Goal: Transaction & Acquisition: Purchase product/service

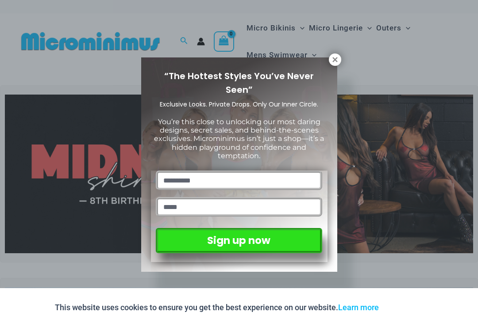
click at [370, 214] on div "“The Hottest Styles You’ve Never Seen” Exclusive Looks. Private Drops. Only Our…" at bounding box center [239, 163] width 478 height 327
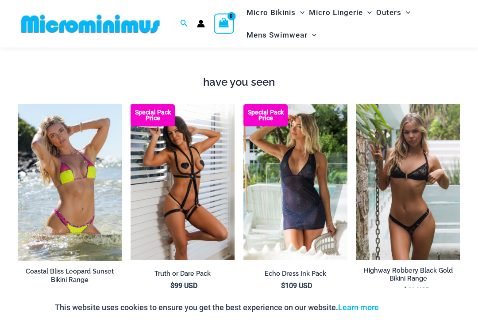
scroll to position [800, 0]
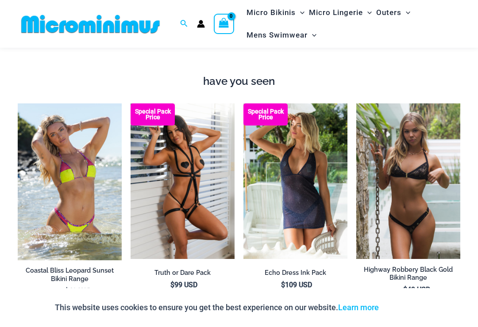
click at [356, 104] on img at bounding box center [356, 104] width 0 height 0
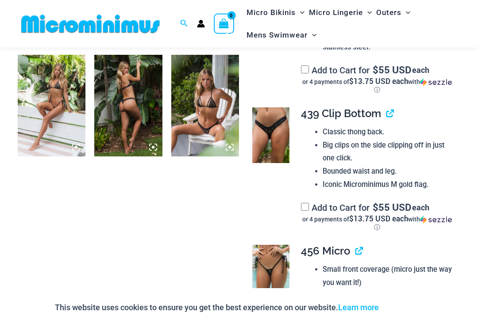
scroll to position [692, 0]
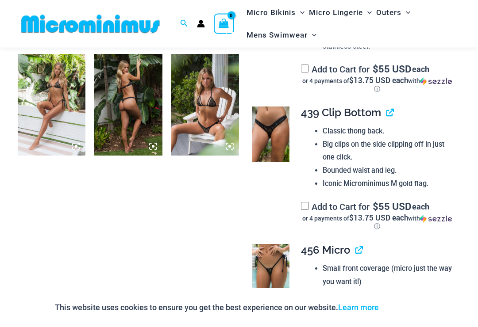
click at [209, 117] on img at bounding box center [205, 105] width 68 height 102
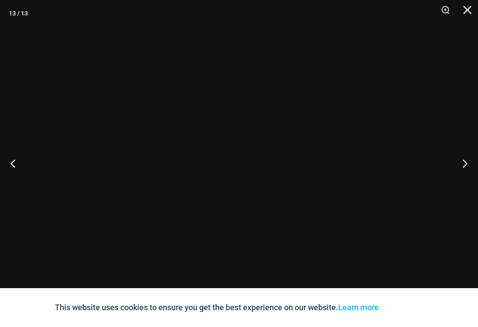
scroll to position [692, 0]
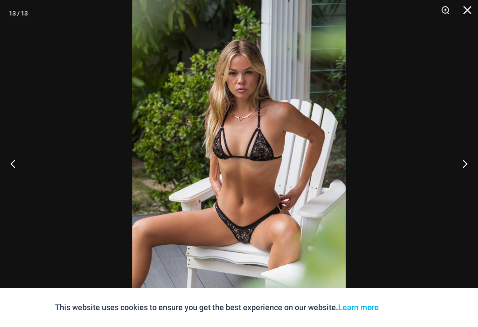
click at [471, 19] on button "Close" at bounding box center [464, 13] width 22 height 27
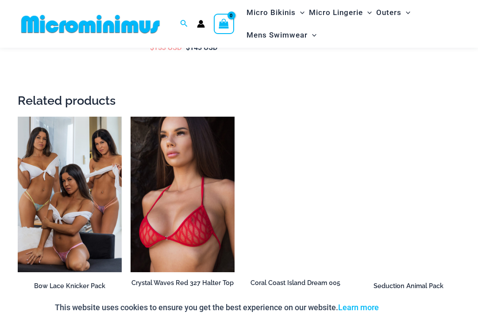
scroll to position [1715, 0]
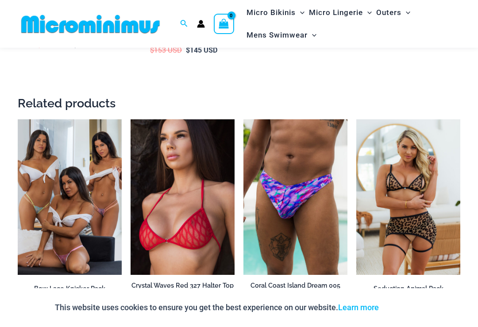
click at [18, 119] on img at bounding box center [18, 119] width 0 height 0
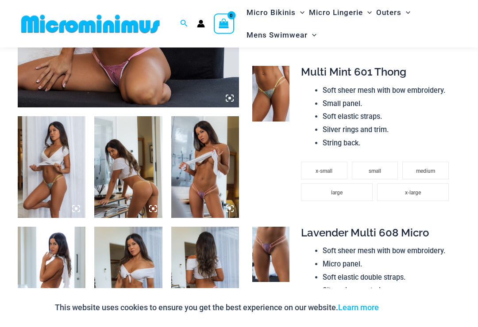
scroll to position [299, 0]
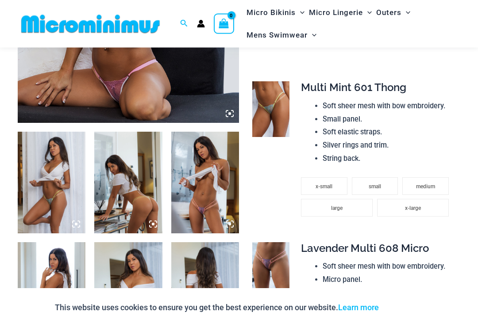
click at [46, 209] on img at bounding box center [52, 183] width 68 height 102
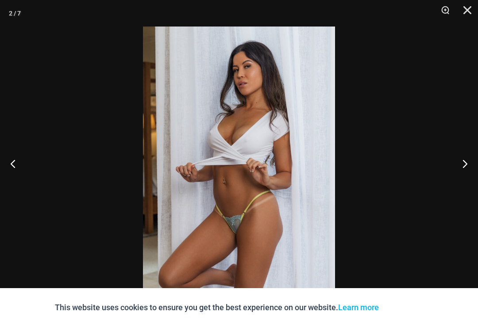
click at [463, 175] on button "Next" at bounding box center [461, 164] width 33 height 44
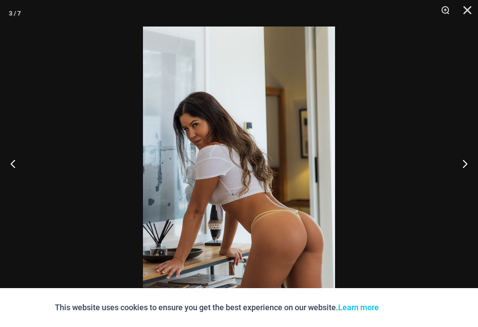
click at [461, 176] on button "Next" at bounding box center [461, 164] width 33 height 44
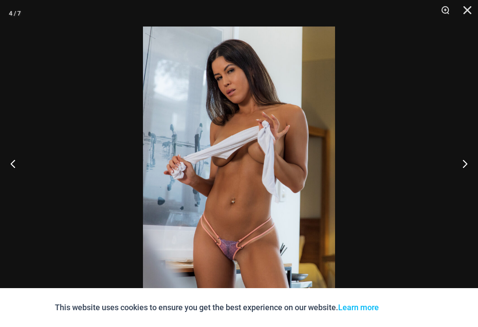
click at [464, 175] on button "Next" at bounding box center [461, 164] width 33 height 44
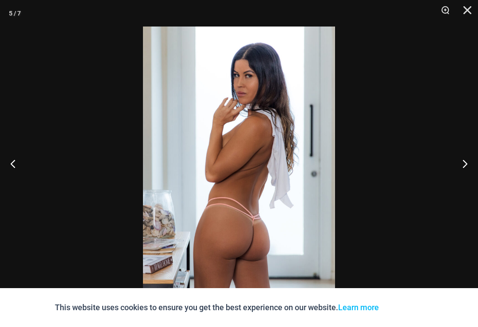
click at [464, 176] on button "Next" at bounding box center [461, 164] width 33 height 44
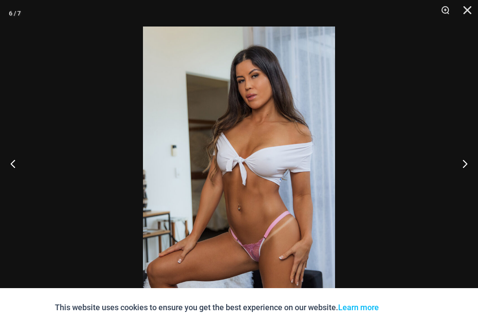
click at [469, 171] on button "Next" at bounding box center [461, 164] width 33 height 44
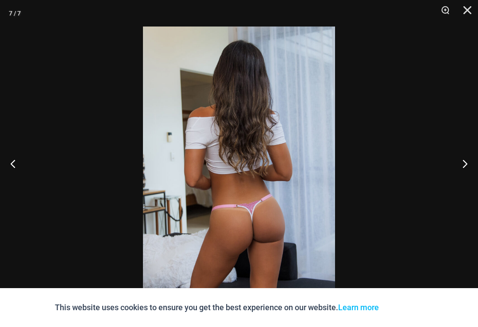
click at [463, 173] on button "Next" at bounding box center [461, 164] width 33 height 44
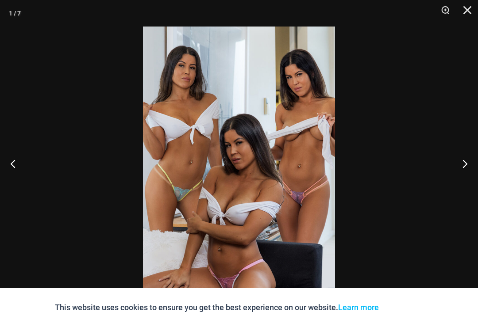
click at [473, 173] on button "Next" at bounding box center [461, 164] width 33 height 44
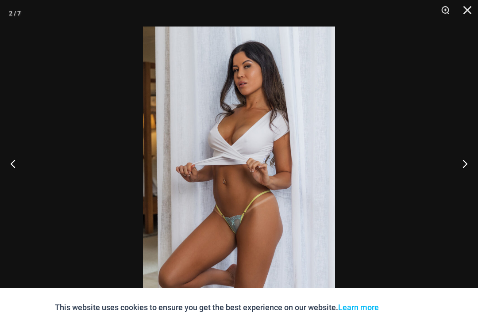
click at [467, 174] on button "Next" at bounding box center [461, 164] width 33 height 44
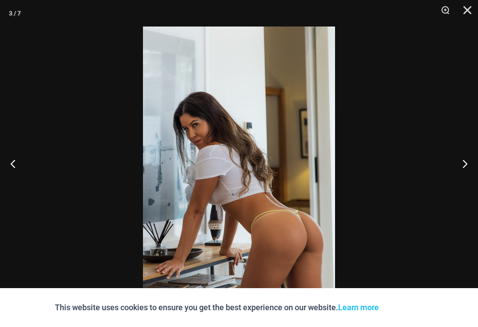
click at [471, 171] on button "Next" at bounding box center [461, 164] width 33 height 44
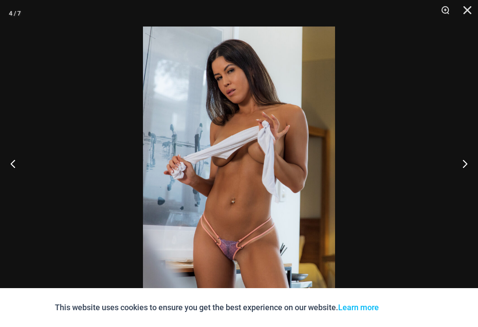
click at [471, 16] on button "Close" at bounding box center [464, 13] width 22 height 27
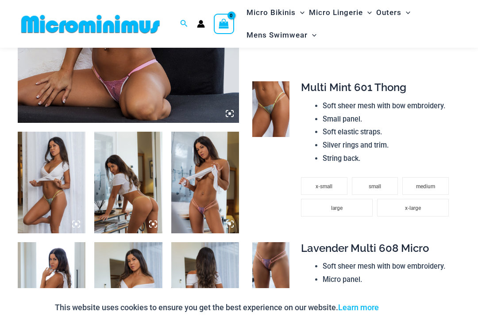
click at [273, 108] on img at bounding box center [270, 109] width 37 height 56
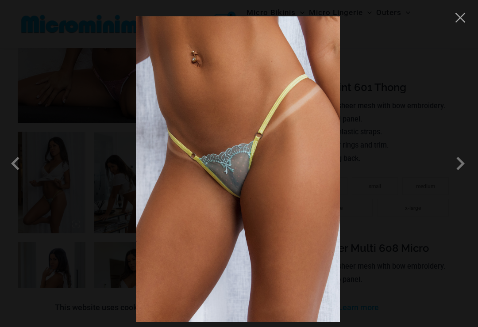
click at [465, 169] on span at bounding box center [460, 163] width 27 height 27
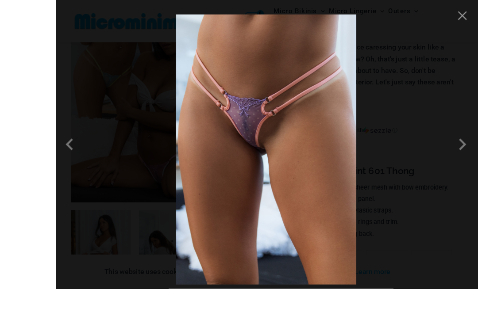
scroll to position [281, 0]
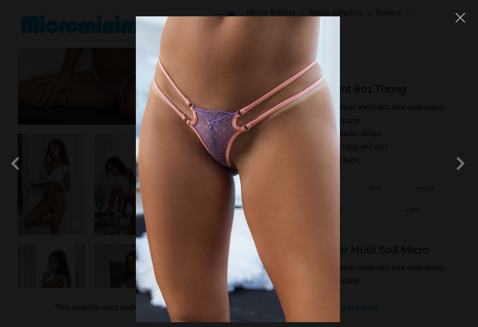
click at [465, 171] on span at bounding box center [460, 163] width 27 height 27
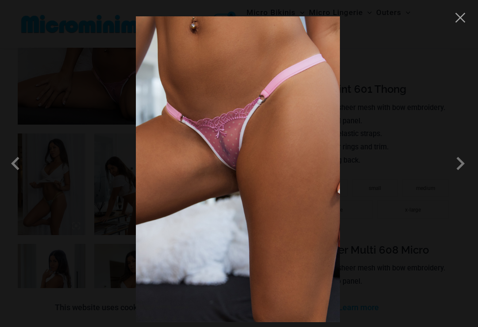
click at [465, 177] on span at bounding box center [460, 163] width 27 height 27
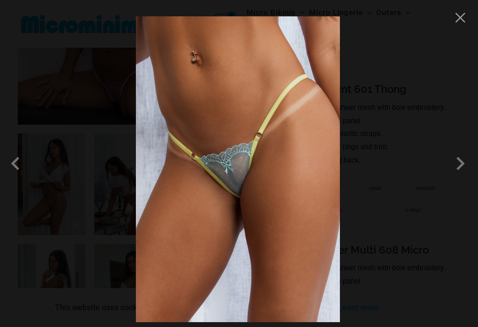
click at [461, 175] on span at bounding box center [460, 163] width 27 height 27
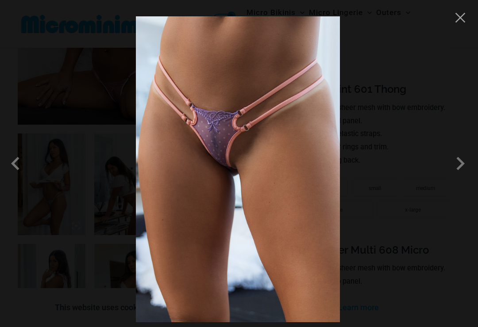
click at [464, 174] on span at bounding box center [460, 163] width 27 height 27
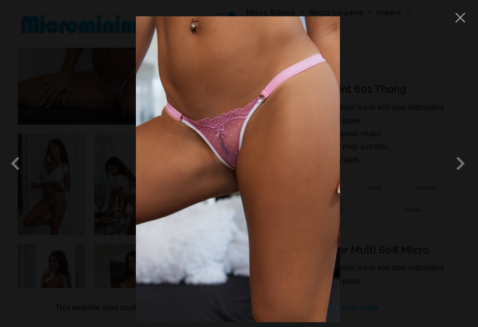
click at [462, 17] on button "Close" at bounding box center [460, 17] width 13 height 13
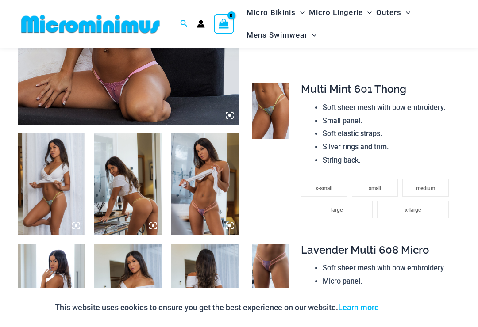
click at [266, 270] on img at bounding box center [270, 272] width 37 height 56
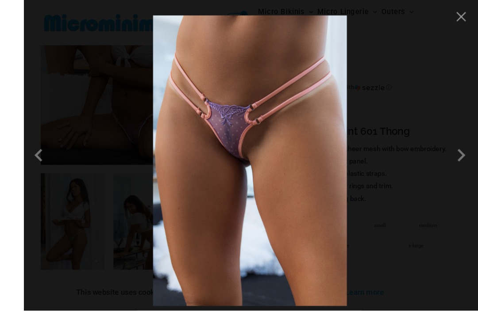
scroll to position [278, 0]
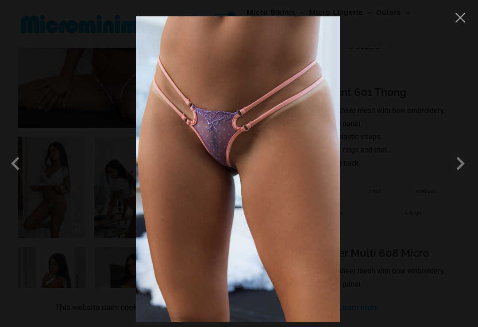
click at [459, 174] on span at bounding box center [460, 163] width 27 height 27
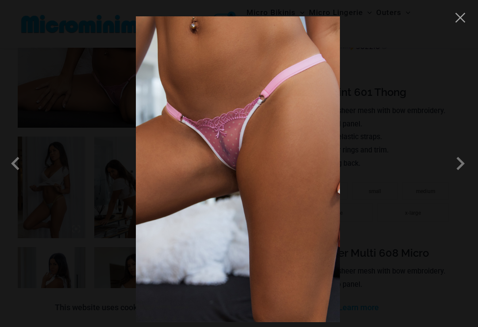
click at [461, 172] on span at bounding box center [460, 163] width 27 height 27
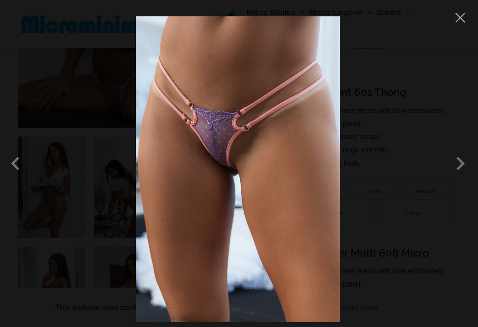
click at [456, 23] on button "Close" at bounding box center [460, 17] width 13 height 13
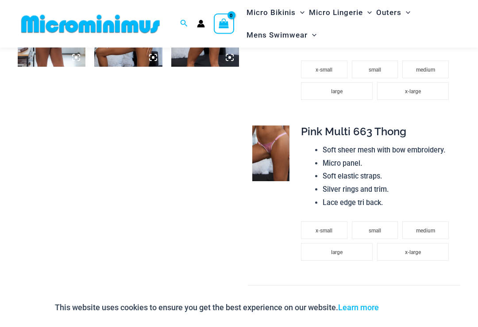
click at [275, 154] on img at bounding box center [270, 154] width 37 height 56
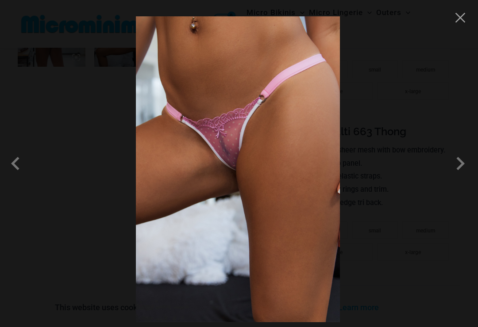
click at [462, 177] on span at bounding box center [460, 163] width 27 height 27
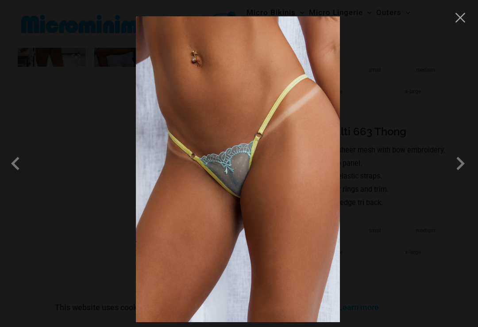
click at [465, 177] on span at bounding box center [460, 163] width 27 height 27
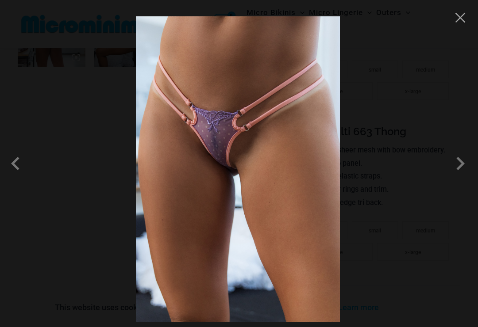
click at [464, 18] on button "Close" at bounding box center [460, 17] width 13 height 13
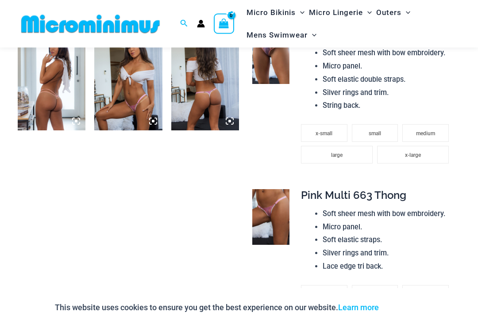
scroll to position [497, 0]
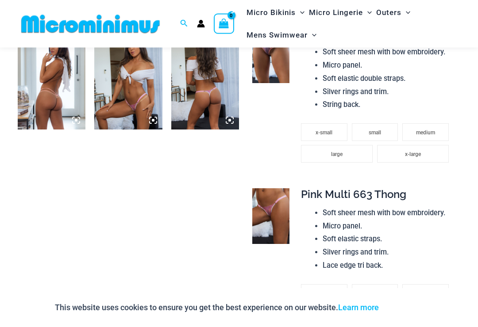
click at [269, 214] on img at bounding box center [270, 217] width 37 height 56
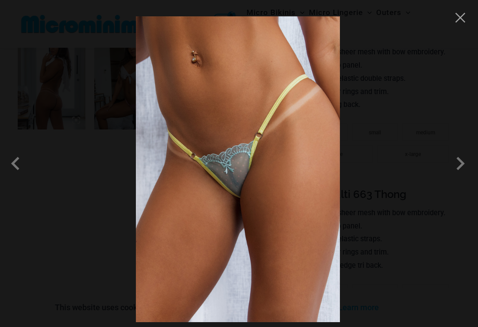
click at [464, 18] on button "Close" at bounding box center [460, 17] width 13 height 13
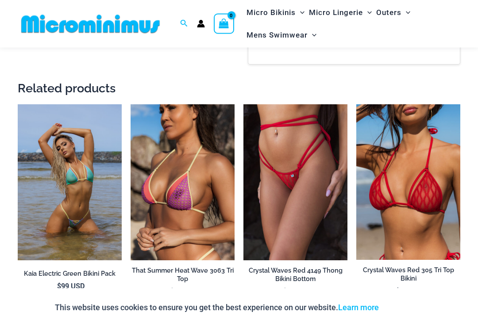
scroll to position [1210, 0]
click at [18, 104] on img at bounding box center [18, 104] width 0 height 0
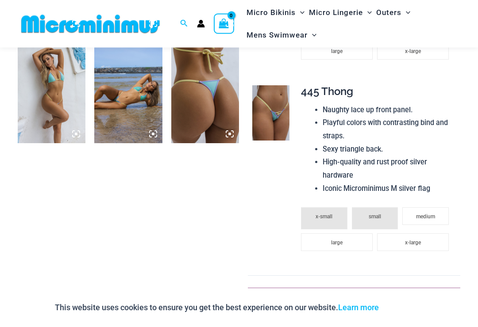
scroll to position [484, 0]
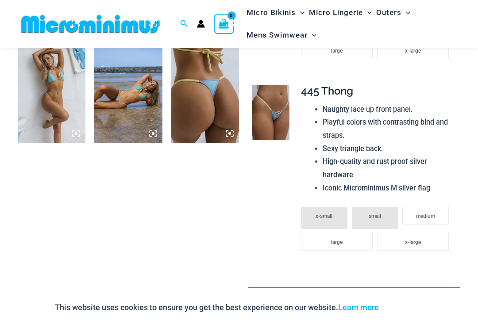
click at [269, 111] on img at bounding box center [270, 113] width 37 height 56
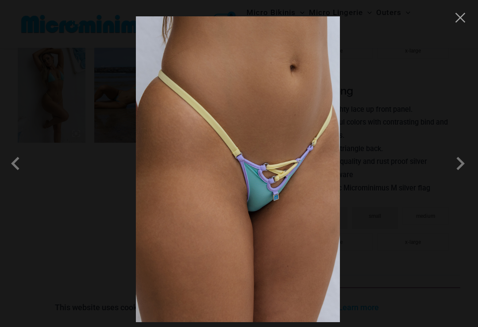
click at [462, 176] on span at bounding box center [460, 163] width 27 height 27
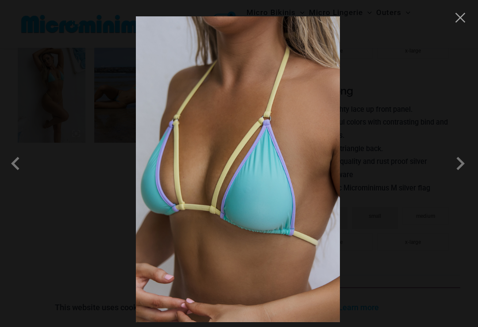
click at [464, 169] on span at bounding box center [460, 163] width 27 height 27
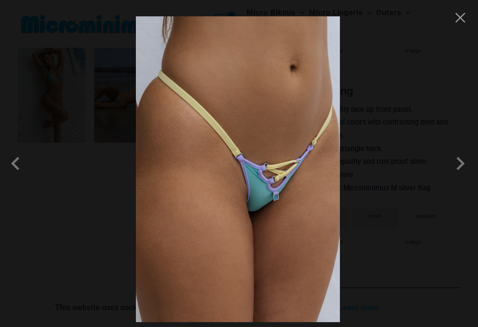
click at [467, 168] on span at bounding box center [460, 163] width 27 height 27
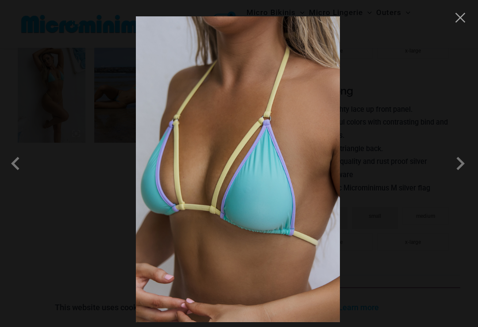
click at [466, 167] on span at bounding box center [460, 163] width 27 height 27
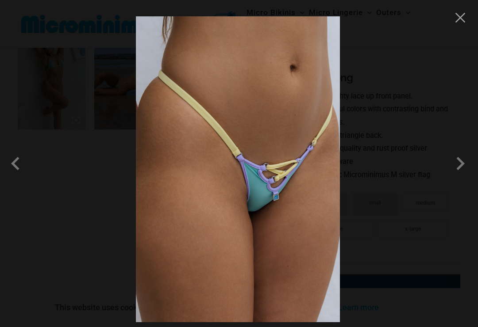
scroll to position [498, 0]
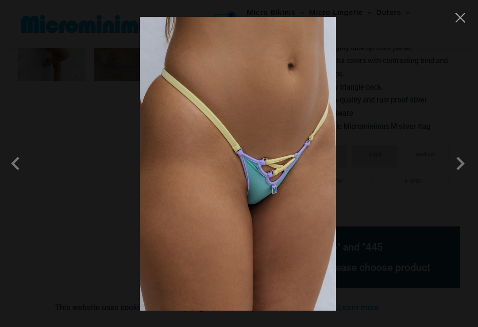
click at [464, 22] on button "Close" at bounding box center [460, 17] width 13 height 13
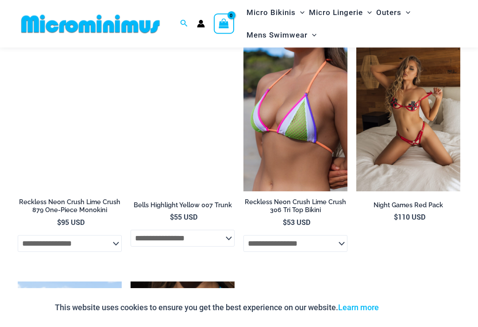
scroll to position [2157, 0]
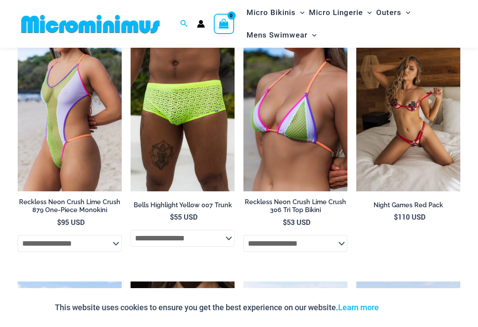
click at [18, 36] on img at bounding box center [18, 36] width 0 height 0
click at [243, 36] on img at bounding box center [243, 36] width 0 height 0
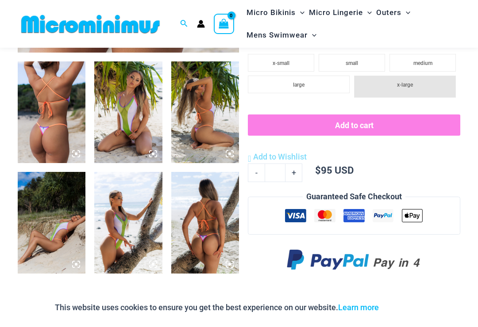
scroll to position [355, 0]
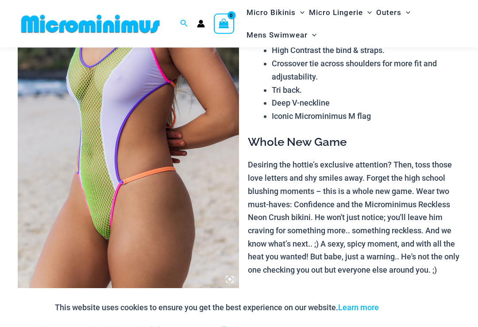
click at [170, 164] on img at bounding box center [128, 124] width 221 height 332
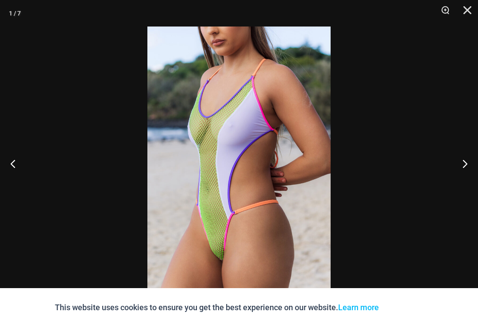
click at [462, 166] on button "Next" at bounding box center [461, 164] width 33 height 44
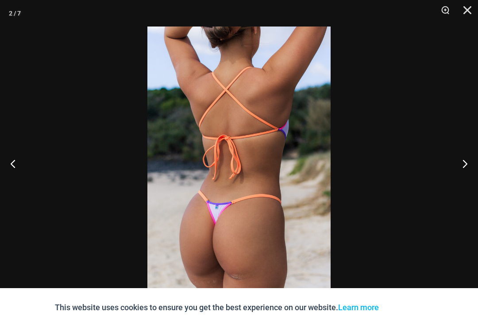
click at [462, 168] on button "Next" at bounding box center [461, 164] width 33 height 44
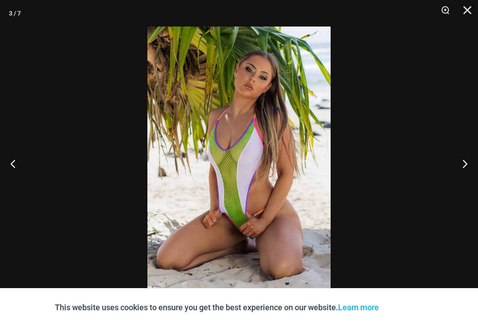
click at [465, 165] on button "Next" at bounding box center [461, 164] width 33 height 44
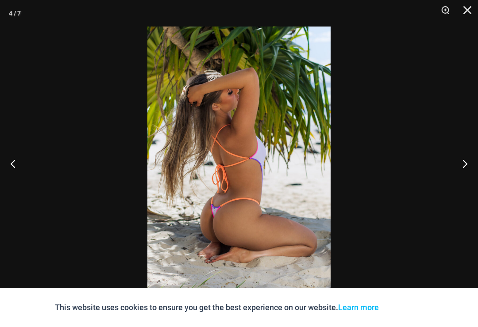
click at [463, 165] on button "Next" at bounding box center [461, 164] width 33 height 44
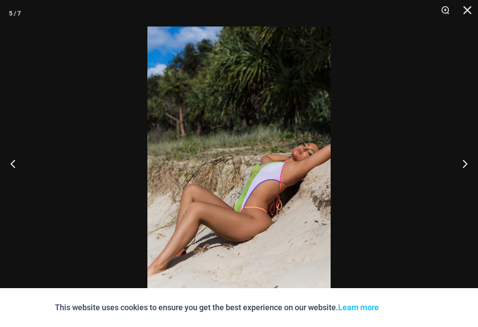
click at [469, 167] on button "Next" at bounding box center [461, 164] width 33 height 44
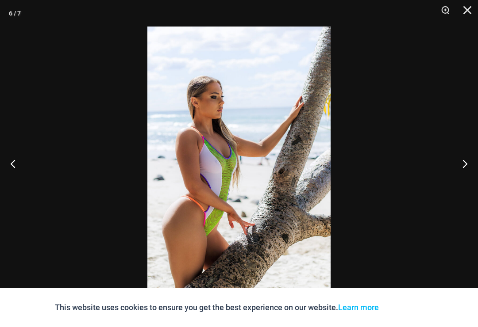
click at [467, 165] on button "Next" at bounding box center [461, 164] width 33 height 44
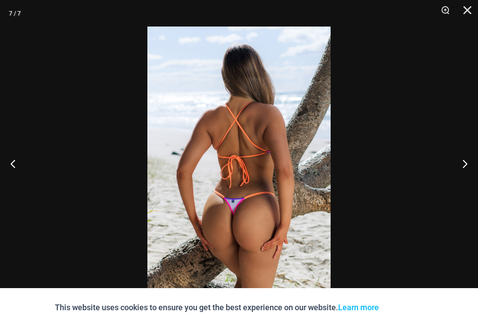
click at [469, 165] on button "Next" at bounding box center [461, 164] width 33 height 44
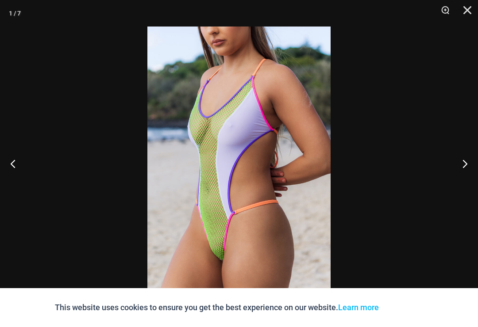
click at [466, 17] on button "Close" at bounding box center [464, 13] width 22 height 27
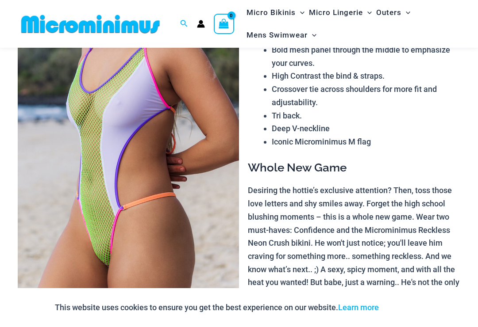
scroll to position [0, 0]
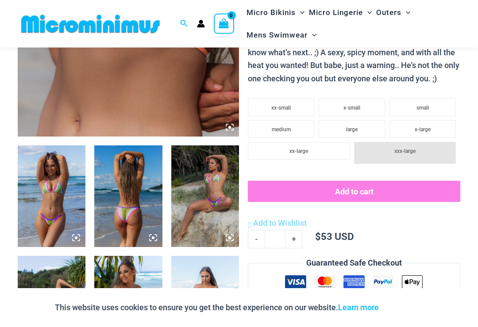
scroll to position [269, 0]
click at [50, 210] on img at bounding box center [52, 197] width 68 height 102
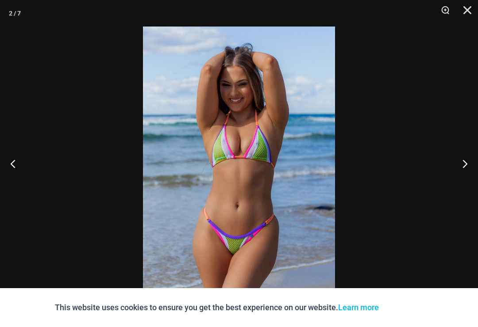
click at [457, 176] on button "Next" at bounding box center [461, 164] width 33 height 44
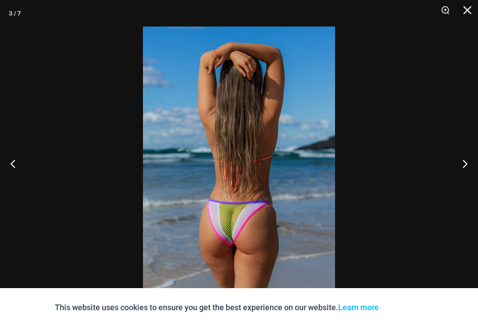
click at [465, 178] on button "Next" at bounding box center [461, 164] width 33 height 44
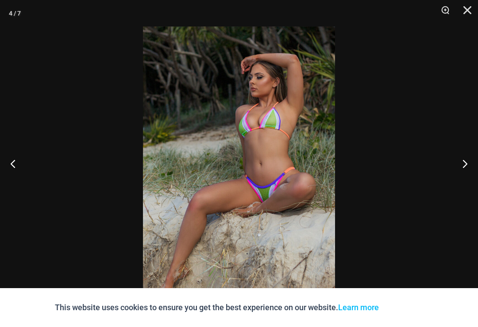
click at [465, 170] on button "Next" at bounding box center [461, 164] width 33 height 44
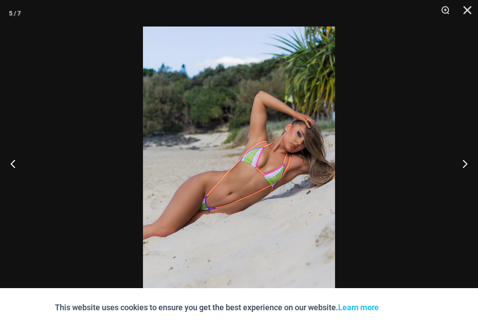
click at [464, 173] on button "Next" at bounding box center [461, 164] width 33 height 44
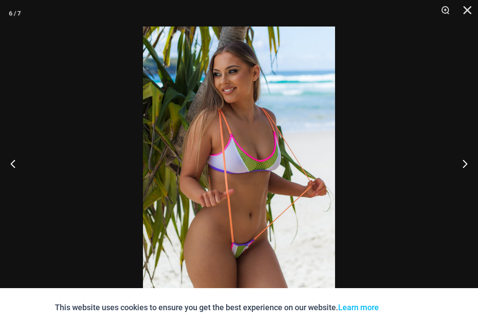
click at [477, 171] on button "Next" at bounding box center [461, 164] width 33 height 44
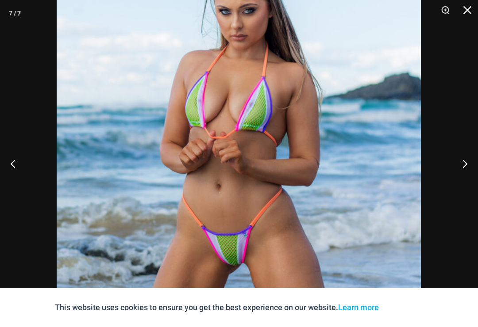
click at [471, 173] on button "Next" at bounding box center [461, 164] width 33 height 44
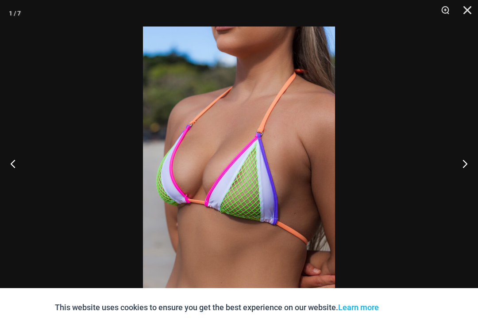
click at [473, 173] on button "Next" at bounding box center [461, 164] width 33 height 44
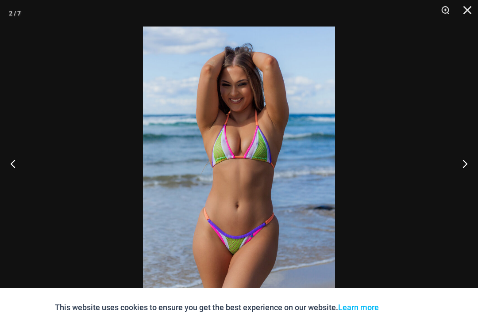
click at [472, 172] on button "Next" at bounding box center [461, 164] width 33 height 44
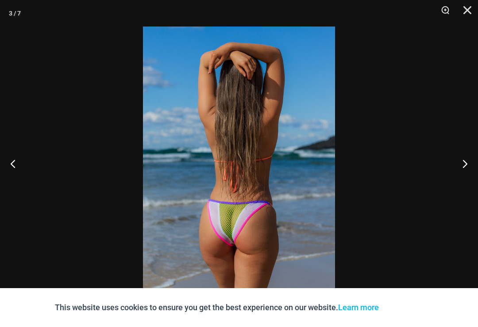
click at [473, 12] on button "Close" at bounding box center [464, 13] width 22 height 27
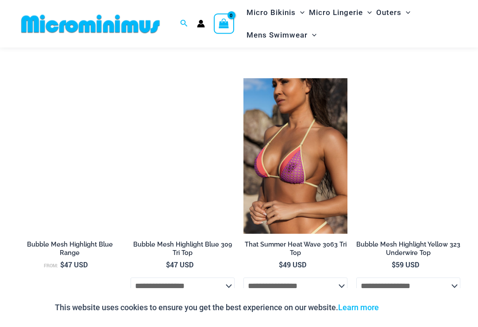
scroll to position [2202, 0]
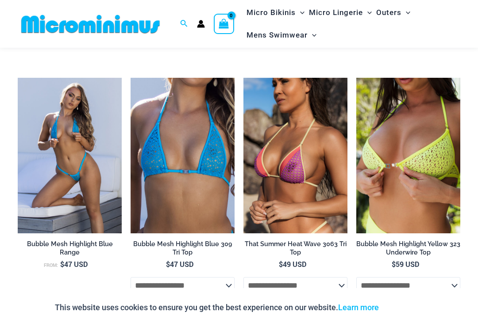
click at [243, 78] on img at bounding box center [243, 78] width 0 height 0
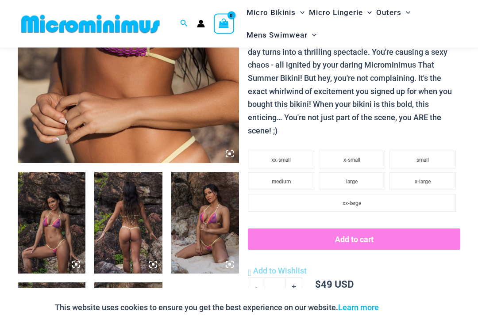
scroll to position [242, 0]
click at [52, 230] on img at bounding box center [52, 223] width 68 height 102
click at [61, 244] on img at bounding box center [52, 223] width 68 height 102
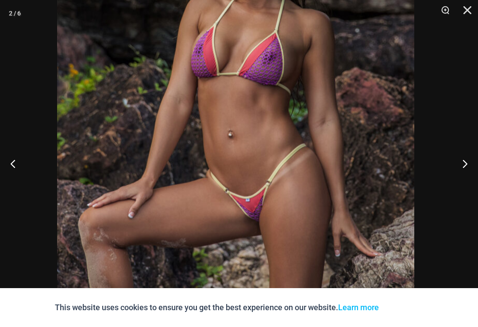
click at [208, 261] on img at bounding box center [235, 59] width 357 height 536
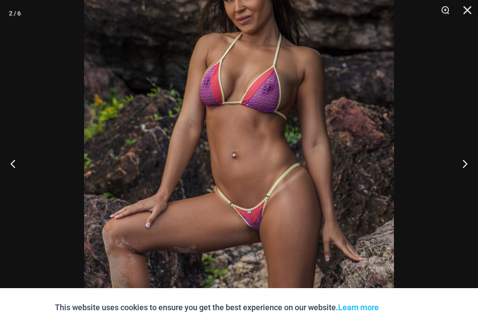
click at [463, 173] on button "Next" at bounding box center [461, 164] width 33 height 44
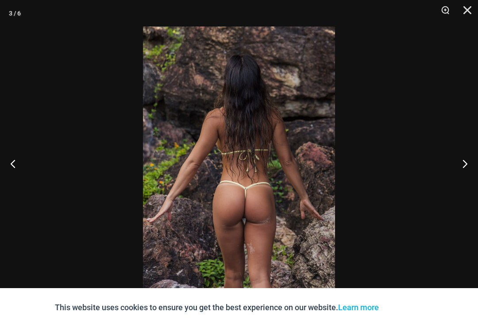
click at [461, 176] on button "Next" at bounding box center [461, 164] width 33 height 44
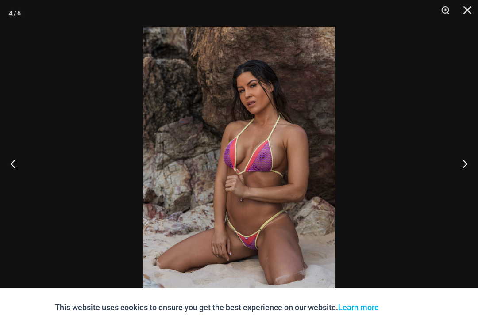
click at [465, 170] on button "Next" at bounding box center [461, 164] width 33 height 44
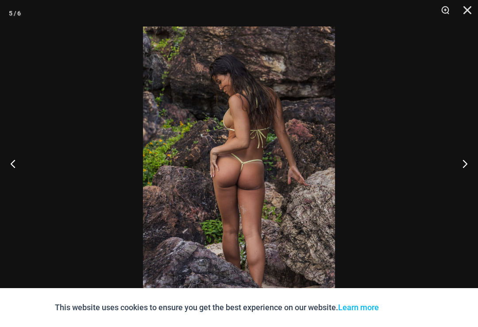
click at [464, 172] on button "Next" at bounding box center [461, 164] width 33 height 44
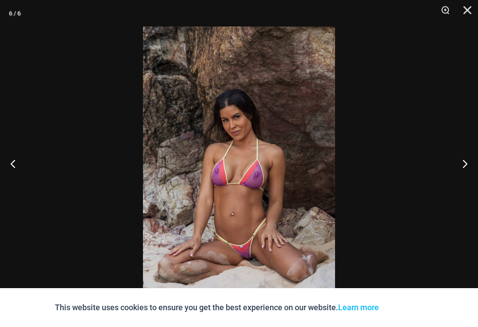
click at [465, 177] on button "Next" at bounding box center [461, 164] width 33 height 44
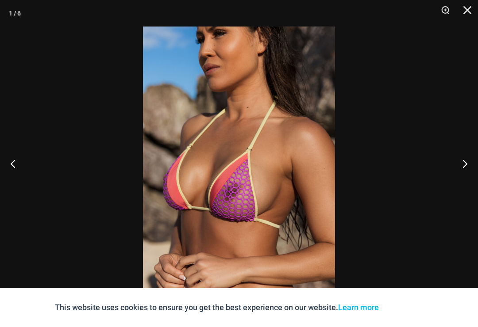
click at [464, 173] on button "Next" at bounding box center [461, 164] width 33 height 44
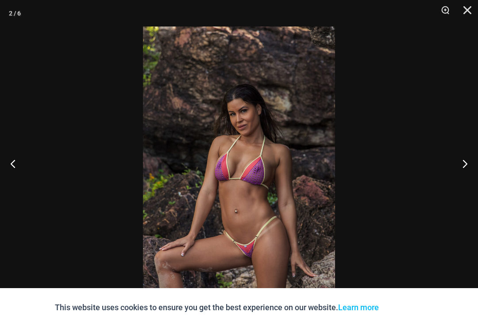
click at [469, 175] on button "Next" at bounding box center [461, 164] width 33 height 44
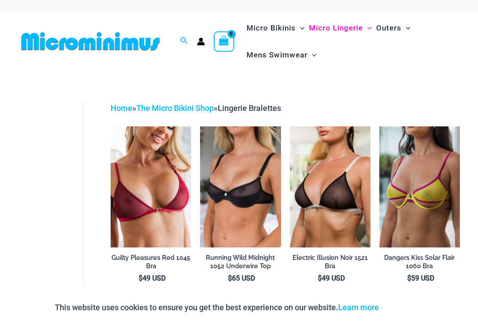
click at [111, 127] on img at bounding box center [111, 127] width 0 height 0
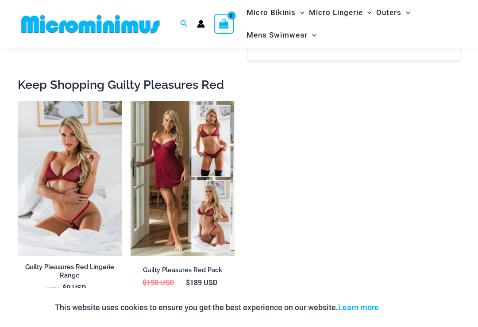
scroll to position [825, 0]
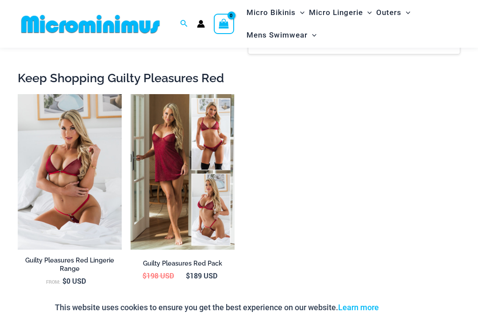
click at [131, 94] on img at bounding box center [131, 94] width 0 height 0
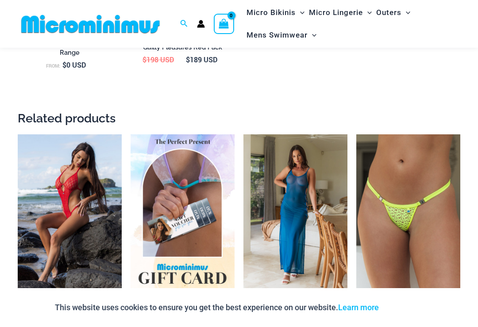
scroll to position [1034, 0]
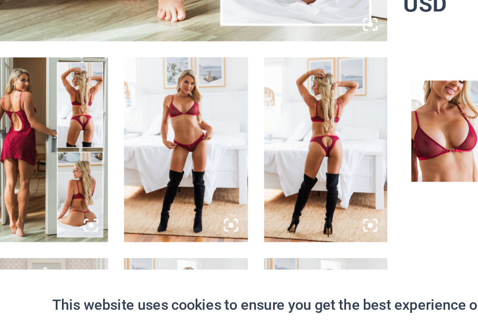
scroll to position [243, 0]
click at [184, 171] on img at bounding box center [205, 222] width 68 height 102
click at [186, 171] on img at bounding box center [205, 222] width 68 height 102
click at [21, 171] on img at bounding box center [52, 222] width 68 height 102
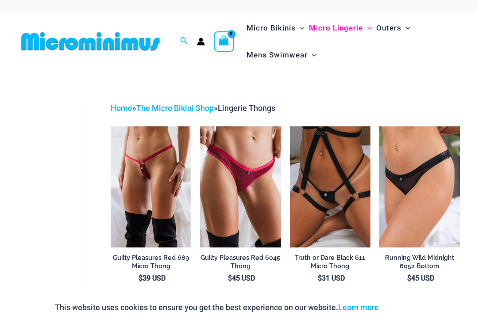
click at [111, 127] on img at bounding box center [111, 127] width 0 height 0
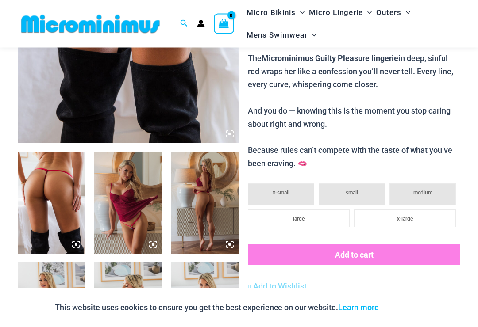
scroll to position [263, 0]
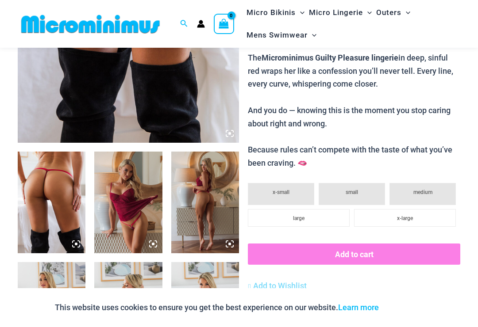
click at [54, 222] on img at bounding box center [52, 203] width 68 height 102
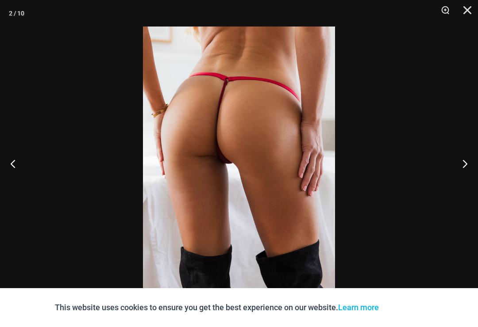
click at [465, 171] on button "Next" at bounding box center [461, 164] width 33 height 44
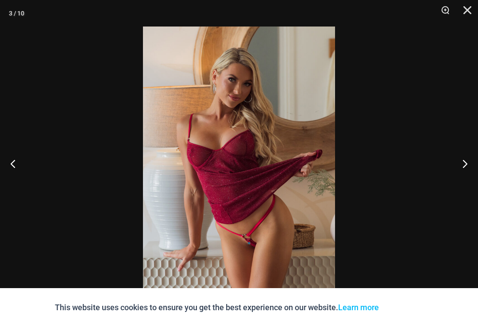
click at [463, 173] on button "Next" at bounding box center [461, 164] width 33 height 44
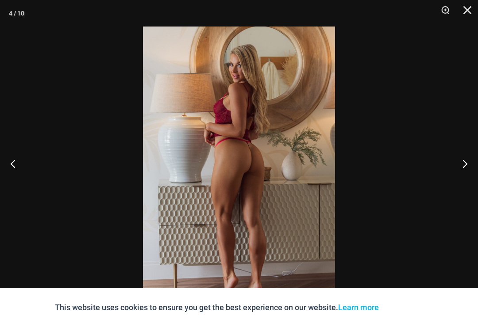
click at [465, 172] on button "Next" at bounding box center [461, 164] width 33 height 44
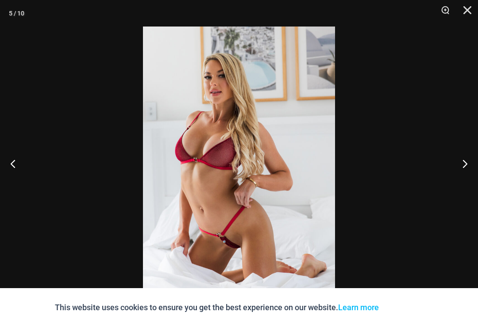
click at [466, 170] on button "Next" at bounding box center [461, 164] width 33 height 44
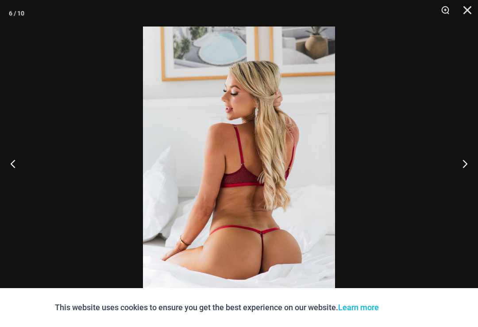
click at [465, 169] on button "Next" at bounding box center [461, 164] width 33 height 44
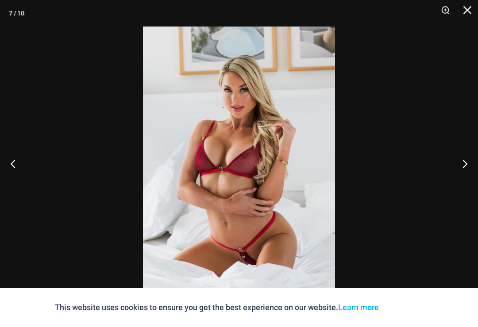
click at [465, 169] on button "Next" at bounding box center [461, 164] width 33 height 44
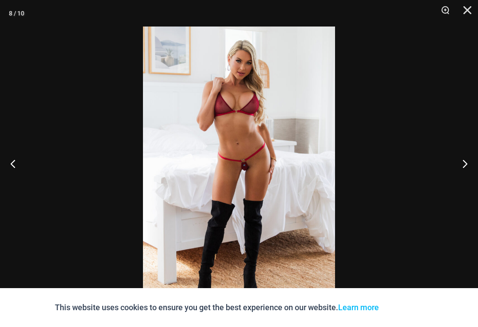
click at [471, 169] on button "Next" at bounding box center [461, 164] width 33 height 44
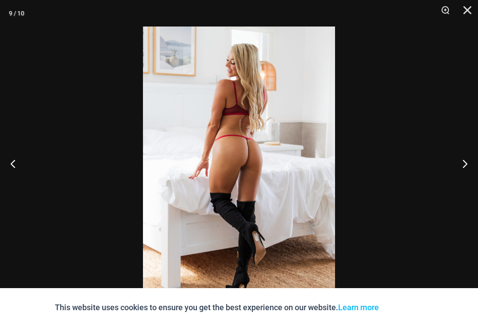
click at [469, 170] on button "Next" at bounding box center [461, 164] width 33 height 44
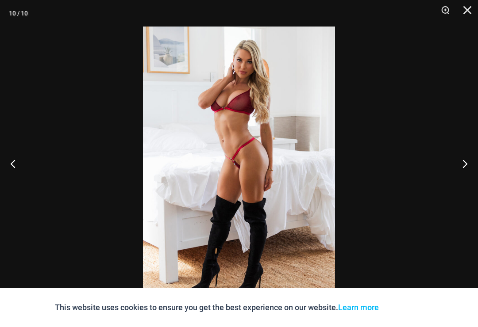
click at [464, 11] on button "Close" at bounding box center [464, 13] width 22 height 27
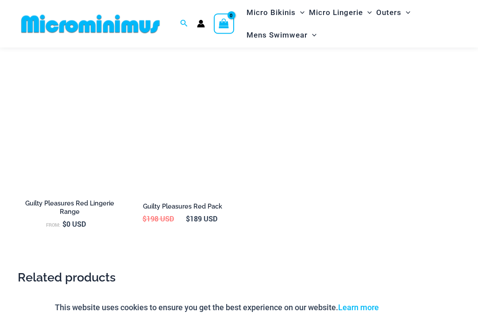
scroll to position [878, 0]
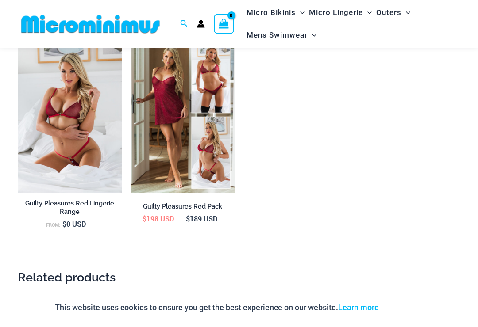
click at [131, 37] on img at bounding box center [131, 37] width 0 height 0
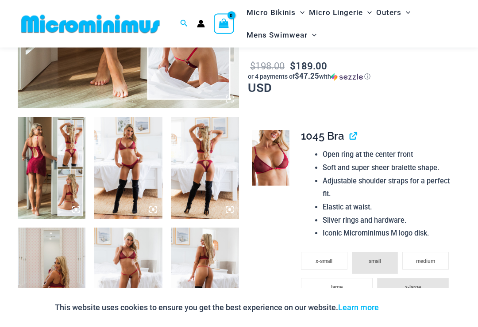
scroll to position [299, 0]
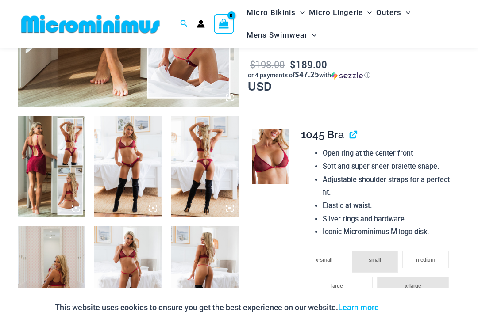
click at [130, 186] on img at bounding box center [128, 167] width 68 height 102
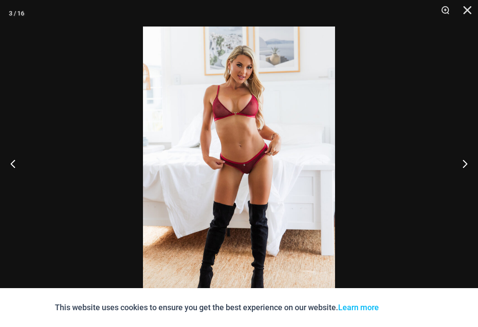
click at [474, 179] on button "Next" at bounding box center [461, 164] width 33 height 44
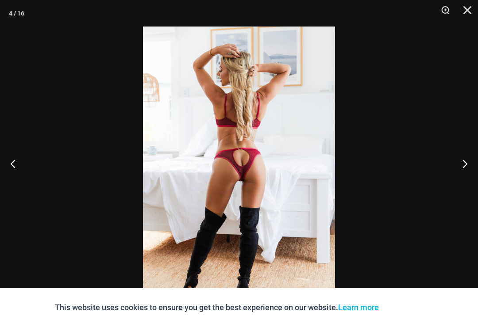
click at [477, 178] on button "Next" at bounding box center [461, 164] width 33 height 44
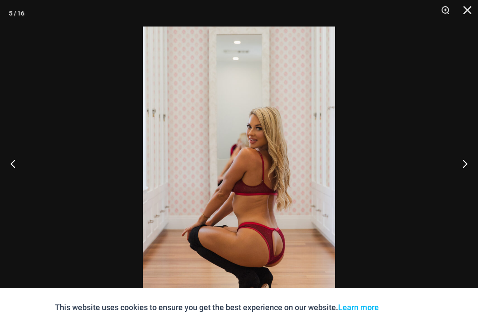
click at [16, 159] on button "Previous" at bounding box center [16, 164] width 33 height 44
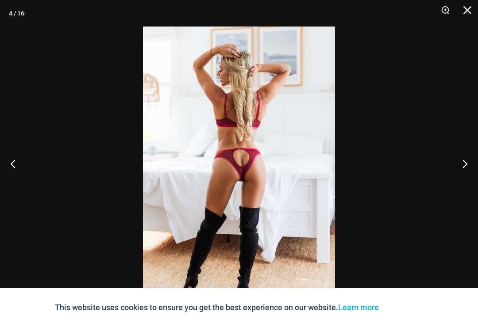
click at [472, 172] on button "Next" at bounding box center [461, 164] width 33 height 44
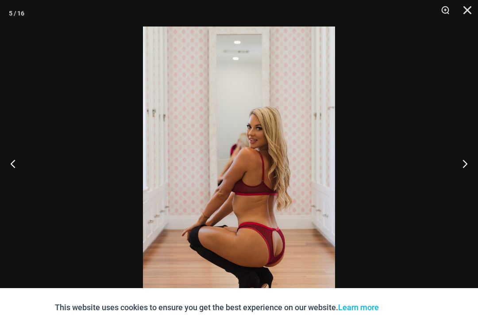
click at [472, 171] on button "Next" at bounding box center [461, 164] width 33 height 44
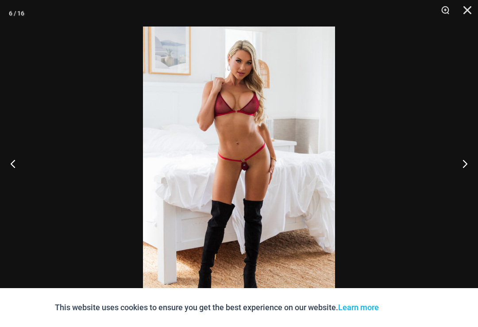
click at [472, 171] on button "Next" at bounding box center [461, 164] width 33 height 44
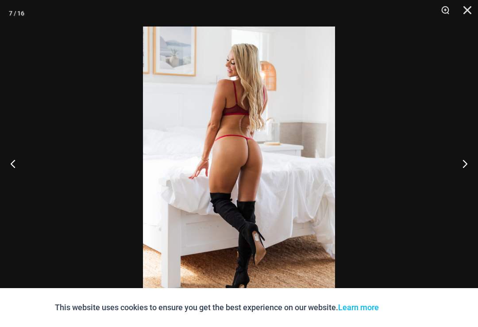
click at [474, 171] on button "Next" at bounding box center [461, 164] width 33 height 44
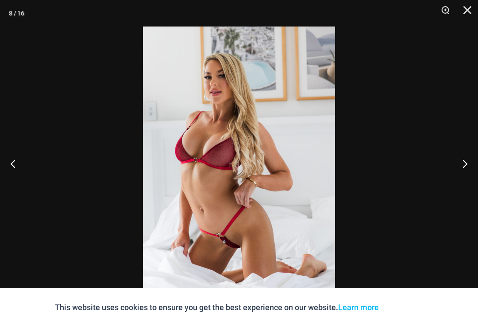
click at [472, 171] on button "Next" at bounding box center [461, 164] width 33 height 44
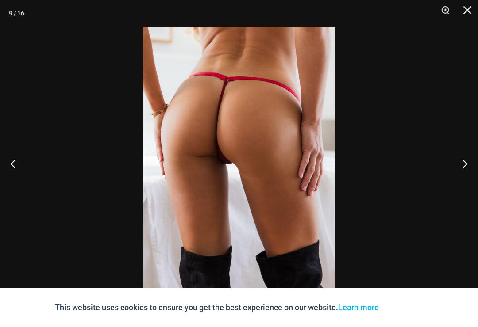
click at [468, 173] on button "Next" at bounding box center [461, 164] width 33 height 44
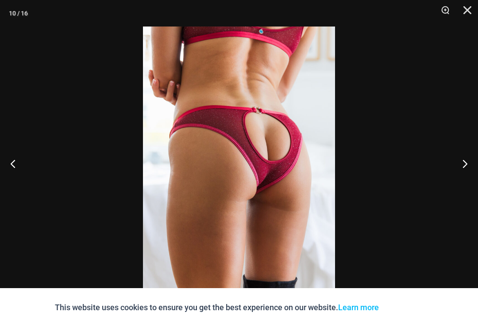
click at [473, 171] on button "Next" at bounding box center [461, 164] width 33 height 44
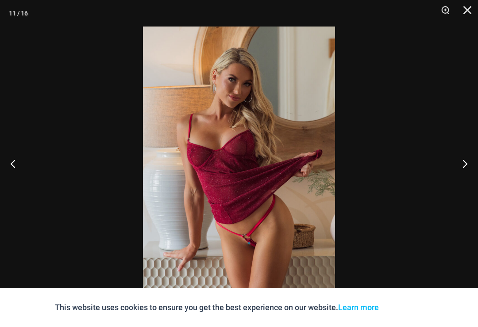
click at [469, 170] on button "Next" at bounding box center [461, 164] width 33 height 44
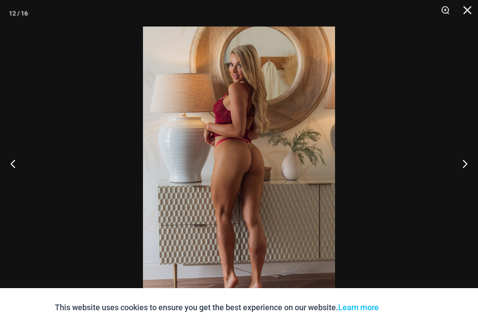
click at [470, 14] on button "Close" at bounding box center [464, 13] width 22 height 27
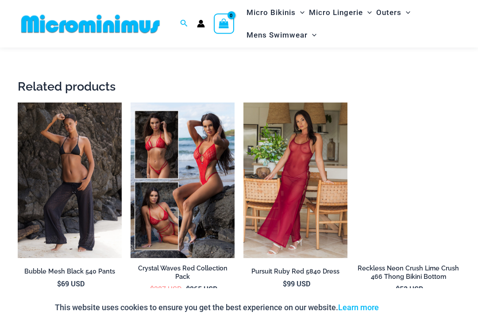
scroll to position [1867, 0]
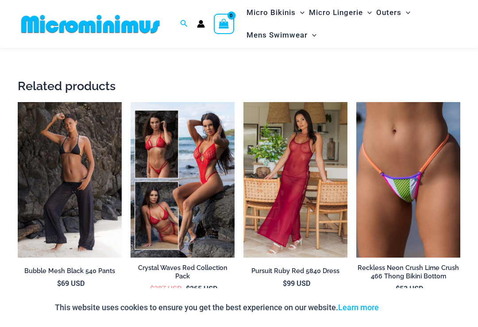
click at [243, 102] on img at bounding box center [243, 102] width 0 height 0
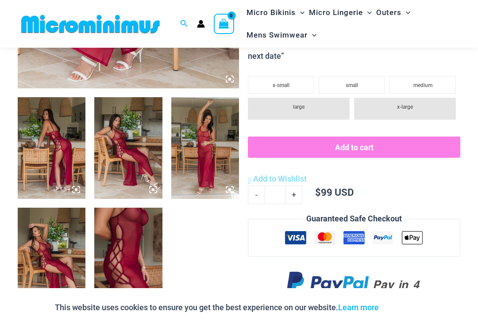
scroll to position [331, 0]
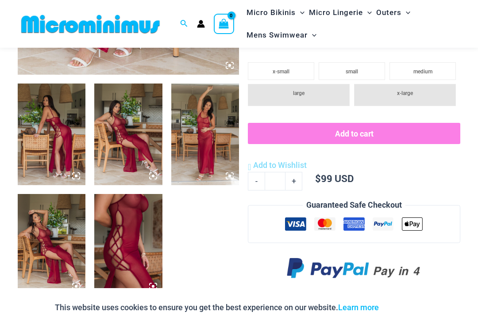
click at [61, 260] on img at bounding box center [52, 245] width 68 height 102
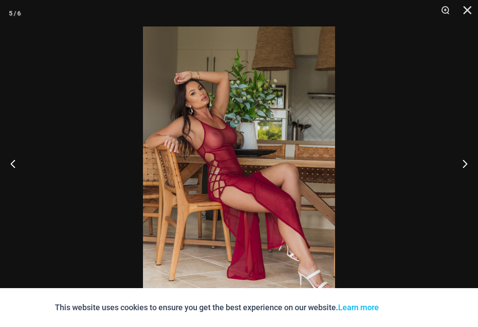
click at [473, 176] on button "Next" at bounding box center [461, 164] width 33 height 44
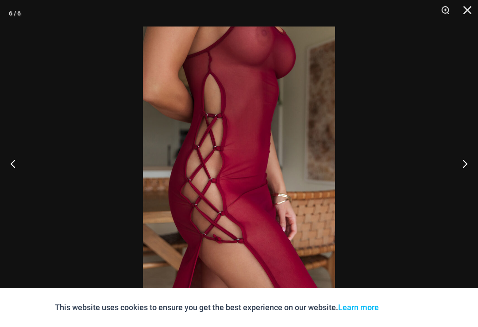
click at [471, 17] on button "Close" at bounding box center [464, 13] width 22 height 27
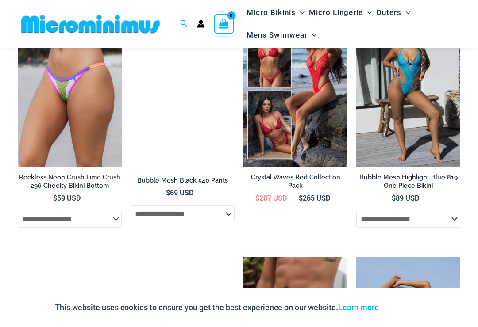
scroll to position [1330, 0]
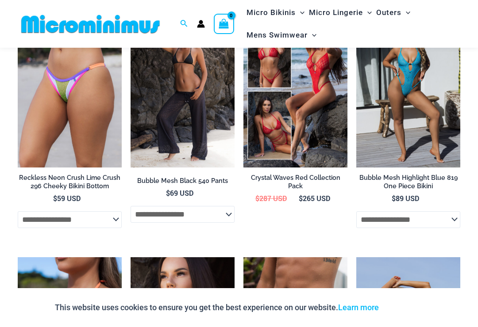
click at [18, 12] on img at bounding box center [18, 12] width 0 height 0
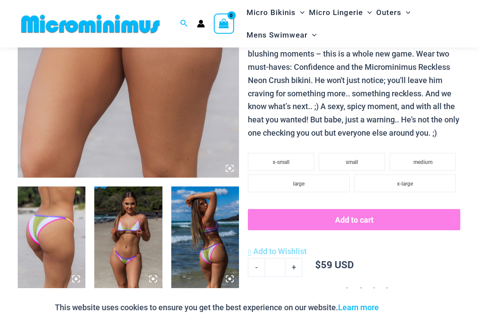
scroll to position [228, 0]
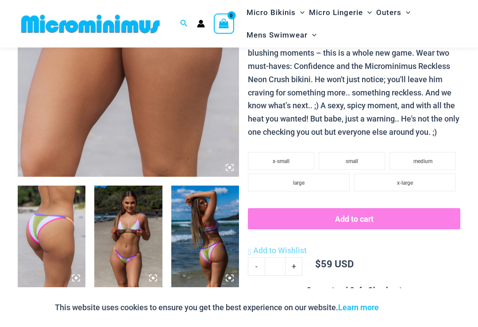
click at [127, 251] on img at bounding box center [128, 237] width 68 height 102
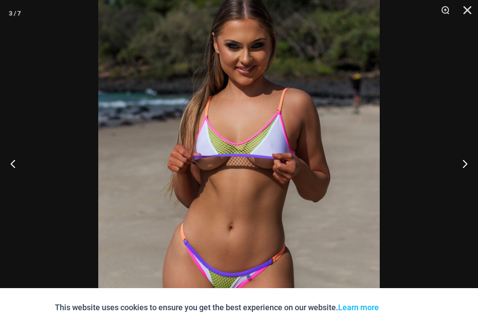
click at [464, 169] on button "Next" at bounding box center [461, 164] width 33 height 44
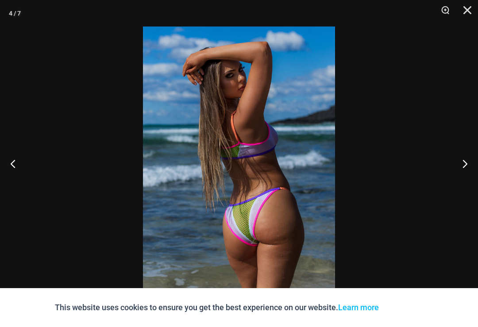
click at [462, 168] on button "Next" at bounding box center [461, 164] width 33 height 44
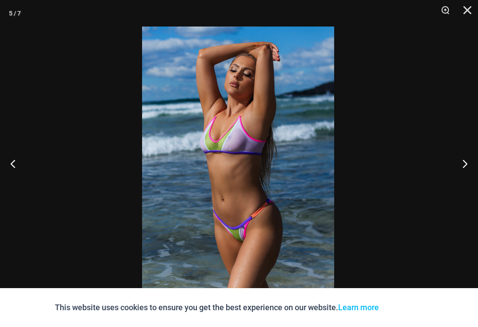
click at [471, 171] on button "Next" at bounding box center [461, 164] width 33 height 44
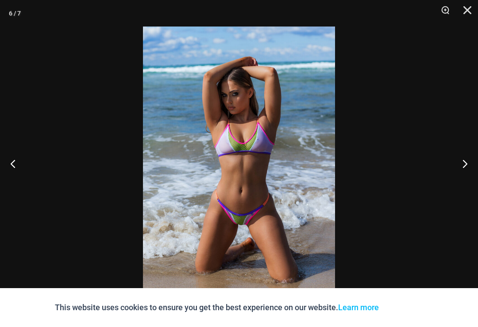
click at [465, 172] on button "Next" at bounding box center [461, 164] width 33 height 44
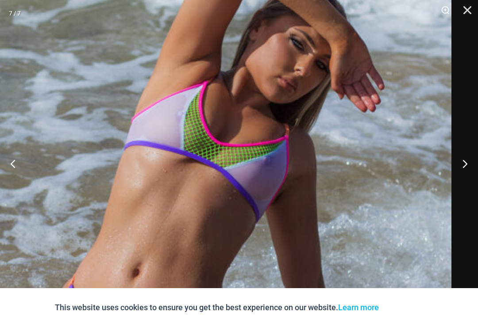
click at [250, 215] on img at bounding box center [154, 204] width 596 height 893
click at [464, 174] on button "Next" at bounding box center [461, 164] width 33 height 44
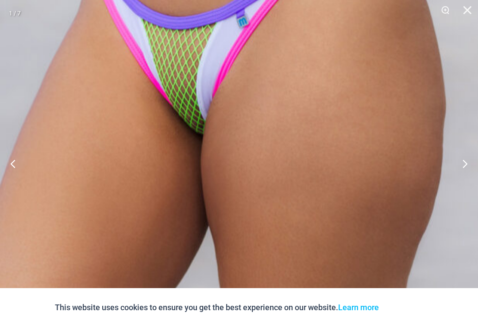
click at [251, 220] on img at bounding box center [216, 69] width 532 height 798
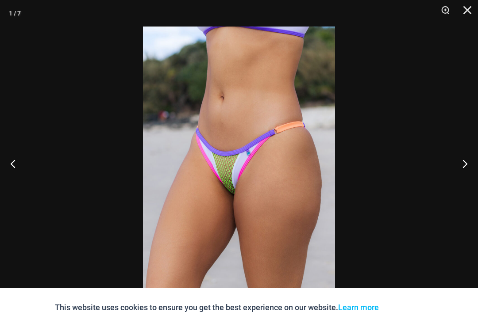
click at [465, 16] on button "Close" at bounding box center [464, 13] width 22 height 27
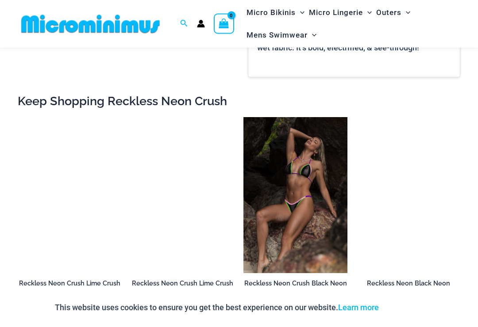
scroll to position [755, 0]
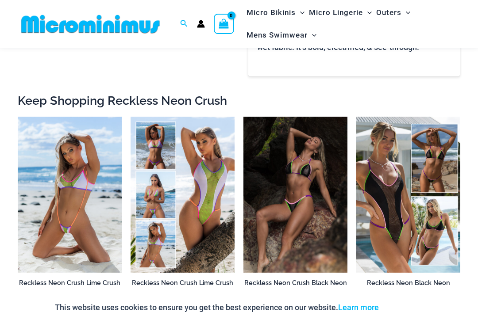
click at [131, 117] on img at bounding box center [131, 117] width 0 height 0
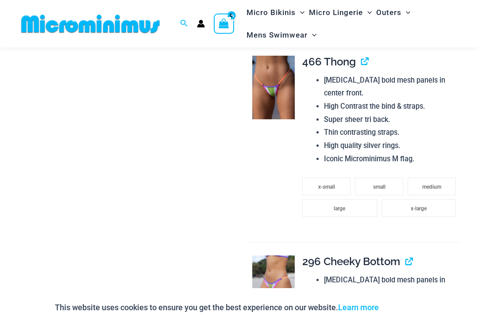
scroll to position [711, 0]
click at [279, 98] on img at bounding box center [273, 87] width 42 height 64
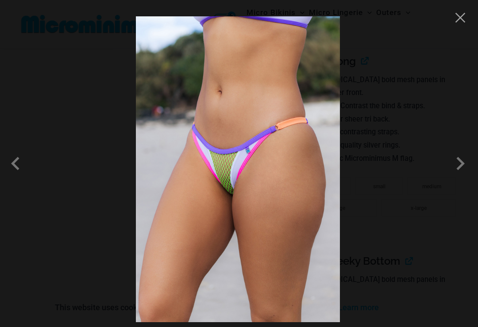
click at [12, 172] on span at bounding box center [17, 163] width 27 height 27
click at [460, 174] on span at bounding box center [460, 163] width 27 height 27
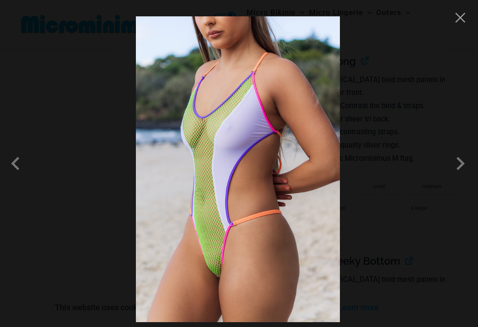
click at [458, 175] on span at bounding box center [460, 163] width 27 height 27
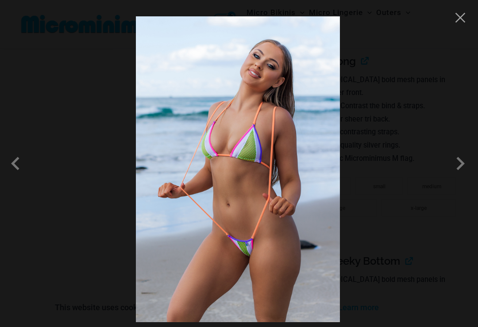
click at [465, 174] on span at bounding box center [460, 163] width 27 height 27
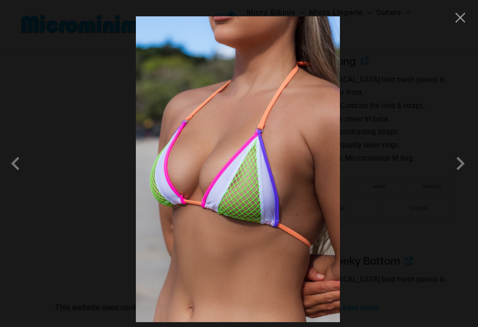
click at [461, 172] on span at bounding box center [460, 163] width 27 height 27
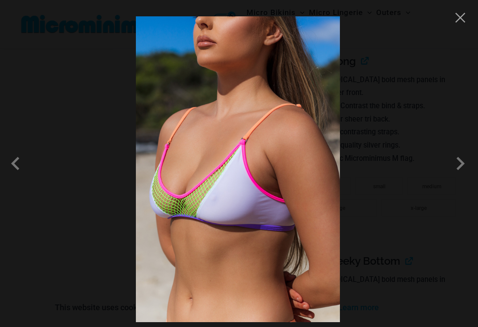
click at [470, 174] on span at bounding box center [460, 163] width 27 height 27
click at [466, 18] on button "Close" at bounding box center [460, 17] width 13 height 13
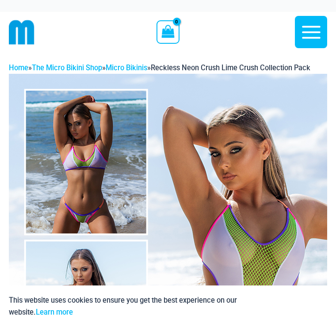
scroll to position [1, 0]
